Goal: Go to known website: Go to known website

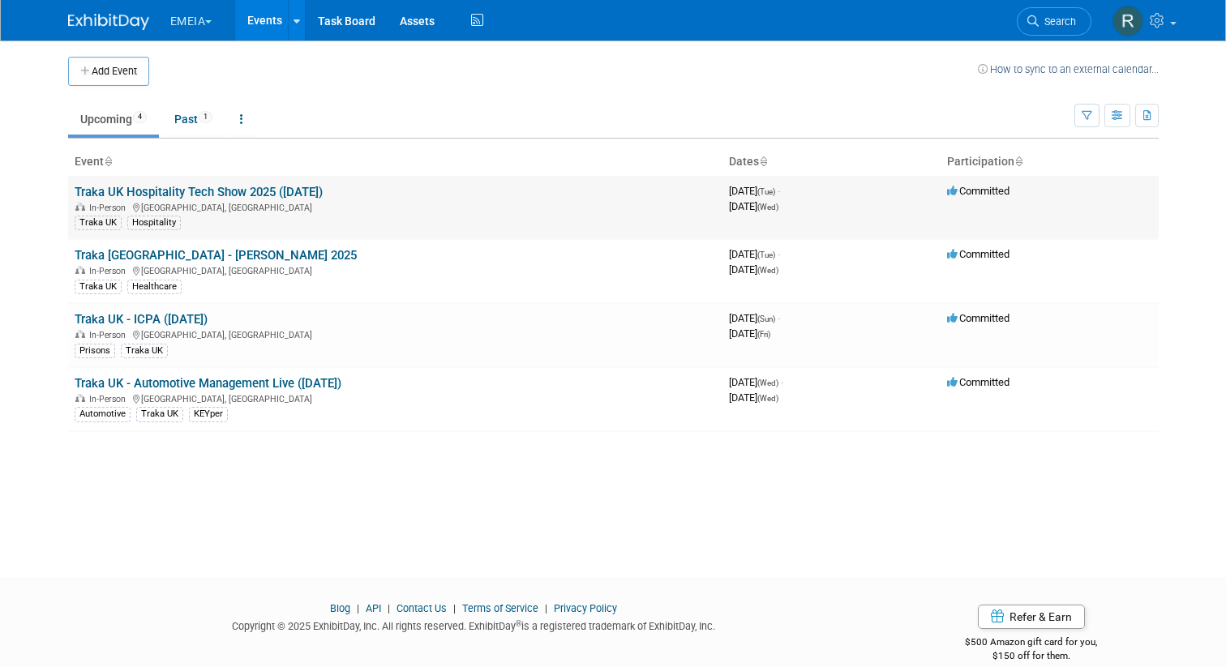
click at [253, 191] on link "Traka UK Hospitality Tech Show 2025 ([DATE])" at bounding box center [199, 192] width 248 height 15
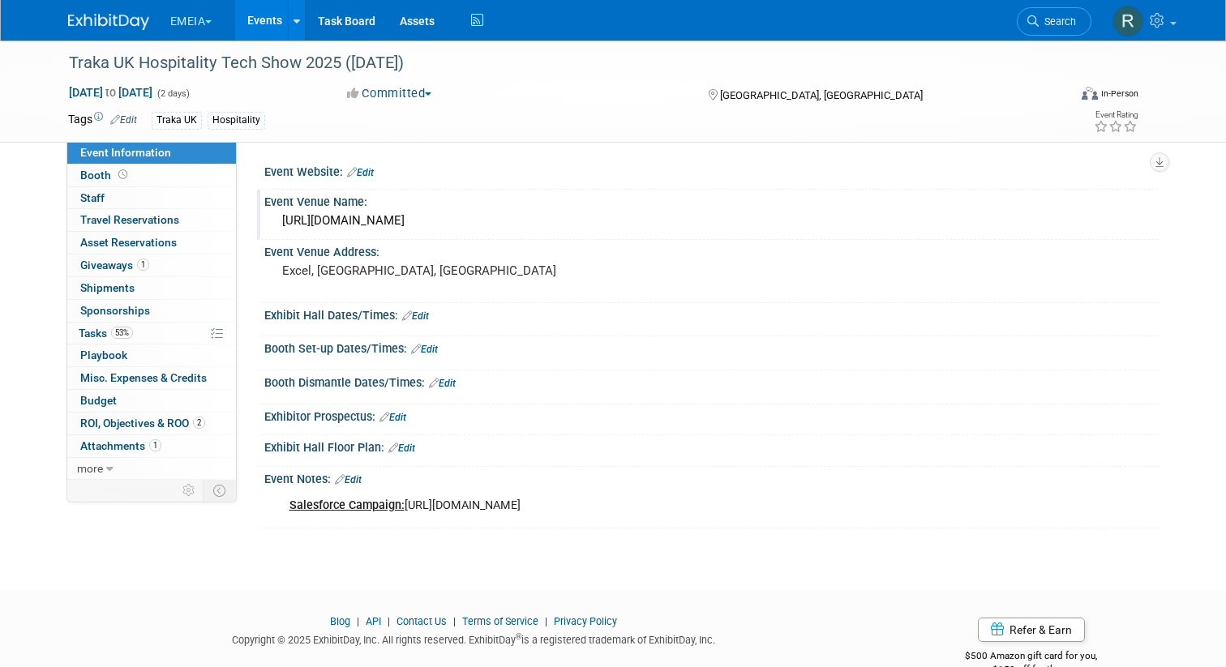
drag, startPoint x: 561, startPoint y: 224, endPoint x: 282, endPoint y: 224, distance: 278.9
click at [282, 224] on div "[URL][DOMAIN_NAME]" at bounding box center [711, 220] width 870 height 25
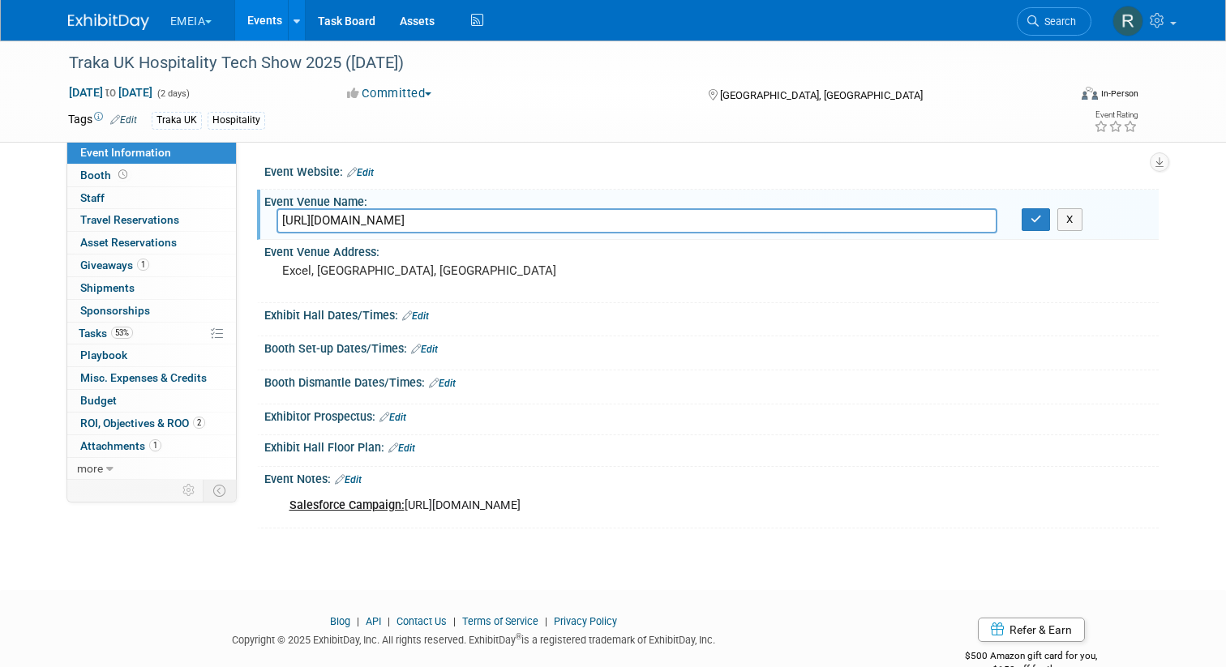
drag, startPoint x: 592, startPoint y: 222, endPoint x: 271, endPoint y: 218, distance: 321.1
click at [271, 218] on div "[URL][DOMAIN_NAME]" at bounding box center [636, 220] width 745 height 25
